Goal: Obtain resource: Obtain resource

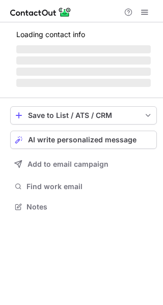
scroll to position [5, 5]
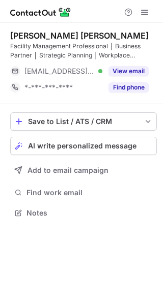
scroll to position [206, 163]
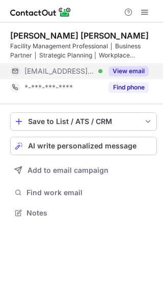
click at [126, 71] on button "View email" at bounding box center [128, 71] width 40 height 10
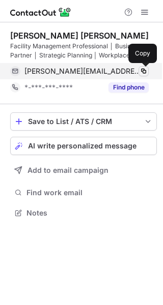
click at [146, 74] on span at bounding box center [143, 71] width 8 height 8
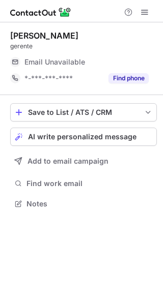
scroll to position [5, 5]
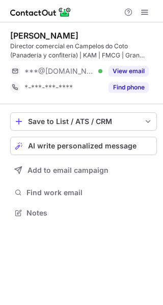
scroll to position [206, 163]
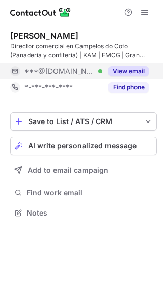
click at [124, 68] on button "View email" at bounding box center [128, 71] width 40 height 10
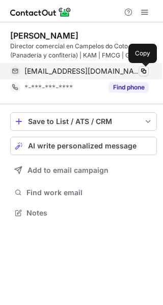
click at [147, 73] on span at bounding box center [143, 71] width 8 height 8
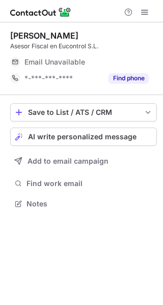
scroll to position [5, 5]
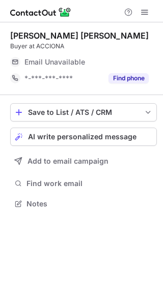
scroll to position [5, 5]
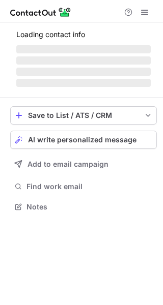
scroll to position [213, 163]
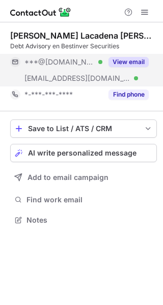
click at [126, 62] on button "View email" at bounding box center [128, 62] width 40 height 10
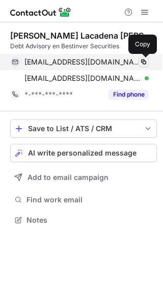
click at [143, 63] on span at bounding box center [143, 62] width 8 height 8
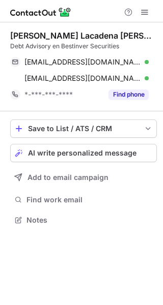
click at [79, 10] on div at bounding box center [81, 11] width 163 height 22
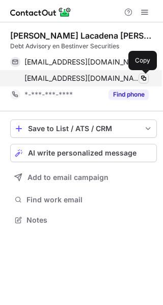
click at [144, 80] on span at bounding box center [143, 78] width 8 height 8
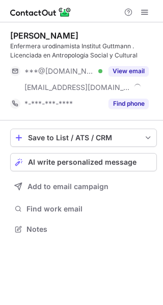
scroll to position [222, 163]
click at [84, 13] on div at bounding box center [81, 11] width 163 height 22
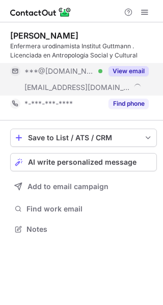
click at [140, 74] on button "View email" at bounding box center [128, 71] width 40 height 10
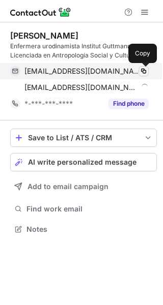
click at [145, 73] on span at bounding box center [143, 71] width 8 height 8
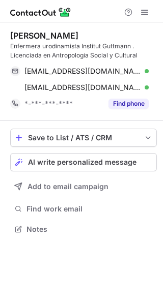
click at [88, 5] on div at bounding box center [81, 11] width 163 height 22
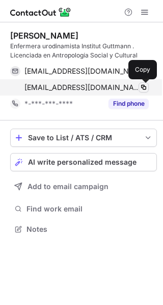
click at [145, 90] on span at bounding box center [143, 87] width 8 height 8
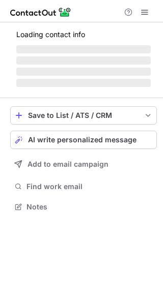
scroll to position [5, 5]
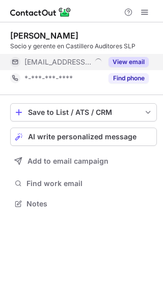
click at [131, 66] on button "View email" at bounding box center [128, 62] width 40 height 10
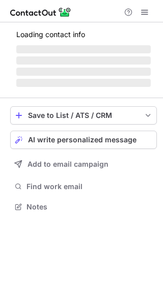
scroll to position [5, 5]
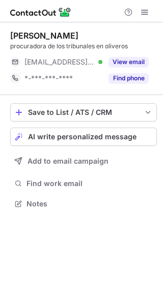
scroll to position [5, 5]
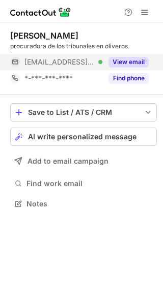
click at [138, 62] on button "View email" at bounding box center [128, 62] width 40 height 10
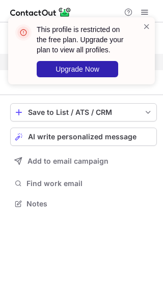
click at [22, 51] on div "This profile is restricted on the free plan. Upgrade your plan to view all prof…" at bounding box center [77, 50] width 130 height 59
click at [147, 25] on span at bounding box center [146, 26] width 8 height 10
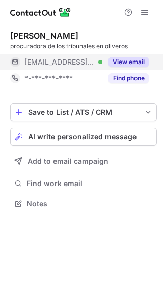
click at [147, 12] on div "This profile is restricted on the free plan. Upgrade your plan to view all prof…" at bounding box center [81, 55] width 163 height 96
click at [147, 12] on div "This profile is restricted on the free plan. Upgrade your plan to view all prof…" at bounding box center [81, 17] width 163 height 20
click at [146, 12] on span at bounding box center [144, 12] width 8 height 8
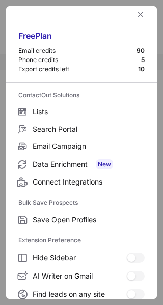
scroll to position [118, 0]
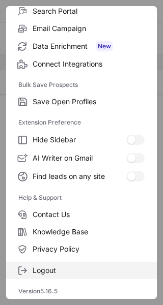
click at [37, 269] on span "Logout" at bounding box center [89, 270] width 112 height 9
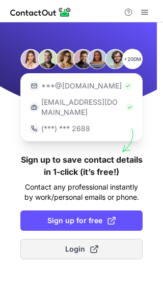
click at [52, 240] on button "Login" at bounding box center [81, 249] width 122 height 20
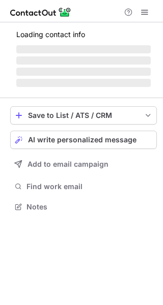
scroll to position [196, 163]
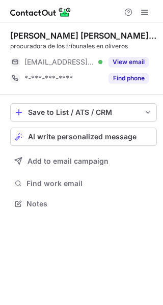
click at [134, 68] on div "View email" at bounding box center [125, 62] width 46 height 16
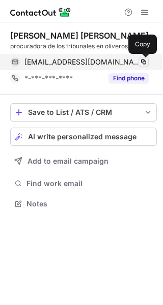
click at [141, 64] on span at bounding box center [143, 62] width 8 height 8
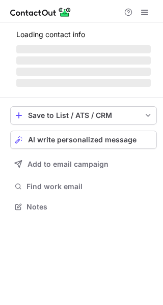
scroll to position [200, 163]
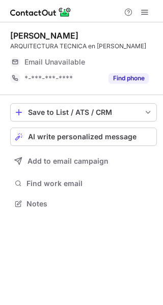
scroll to position [206, 163]
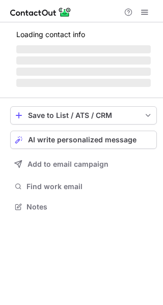
scroll to position [206, 163]
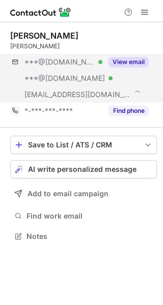
scroll to position [229, 163]
click at [136, 59] on button "View email" at bounding box center [128, 62] width 40 height 10
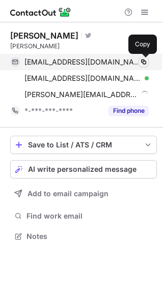
click at [146, 64] on span at bounding box center [143, 62] width 8 height 8
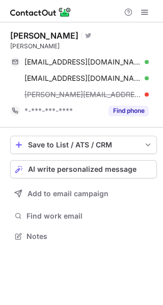
click at [103, 0] on div at bounding box center [81, 11] width 163 height 22
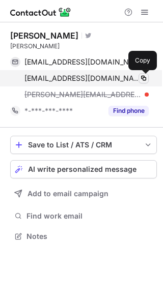
click at [145, 82] on span at bounding box center [143, 78] width 8 height 8
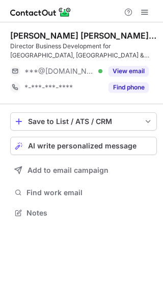
scroll to position [206, 163]
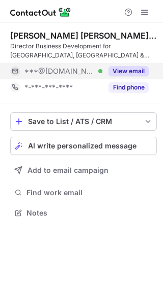
click at [141, 67] on button "View email" at bounding box center [128, 71] width 40 height 10
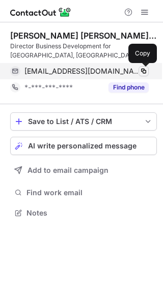
click at [144, 71] on span at bounding box center [143, 71] width 8 height 8
